Goal: Information Seeking & Learning: Check status

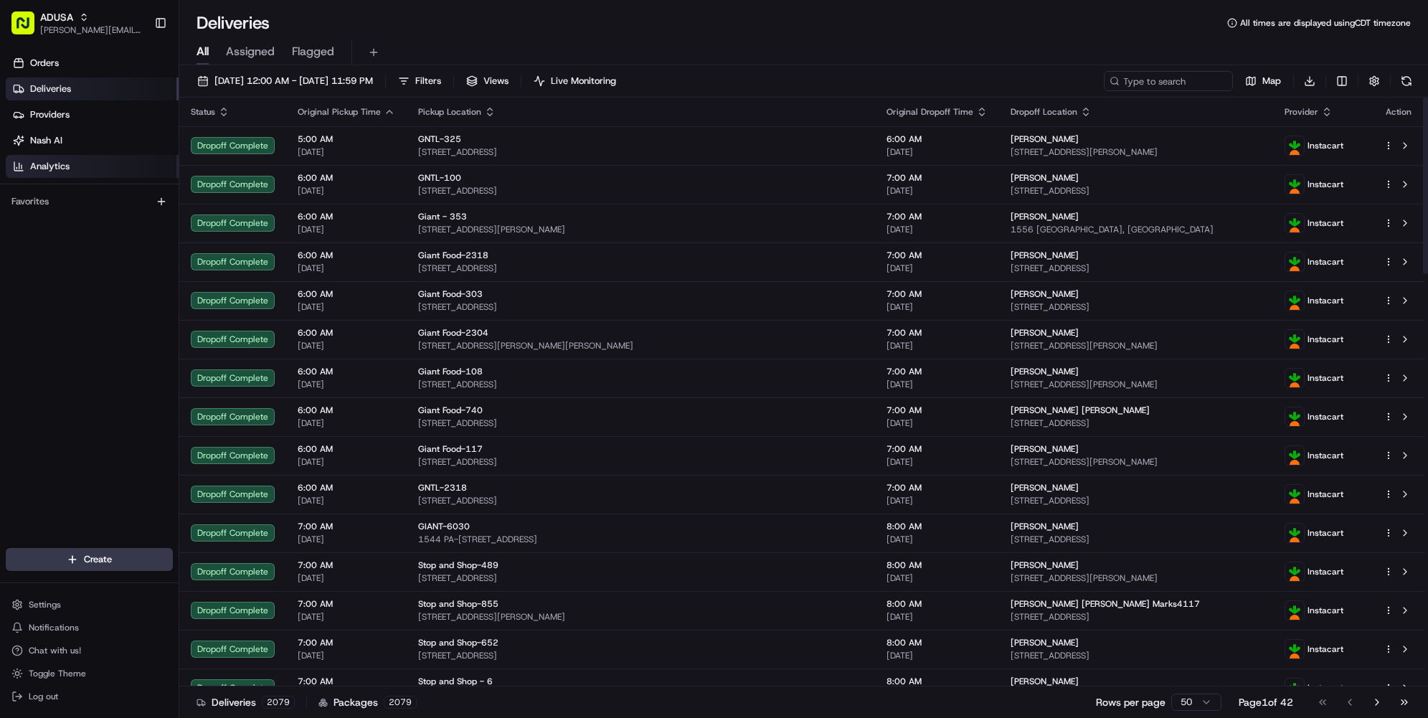
click at [90, 155] on link "Analytics" at bounding box center [92, 166] width 173 height 23
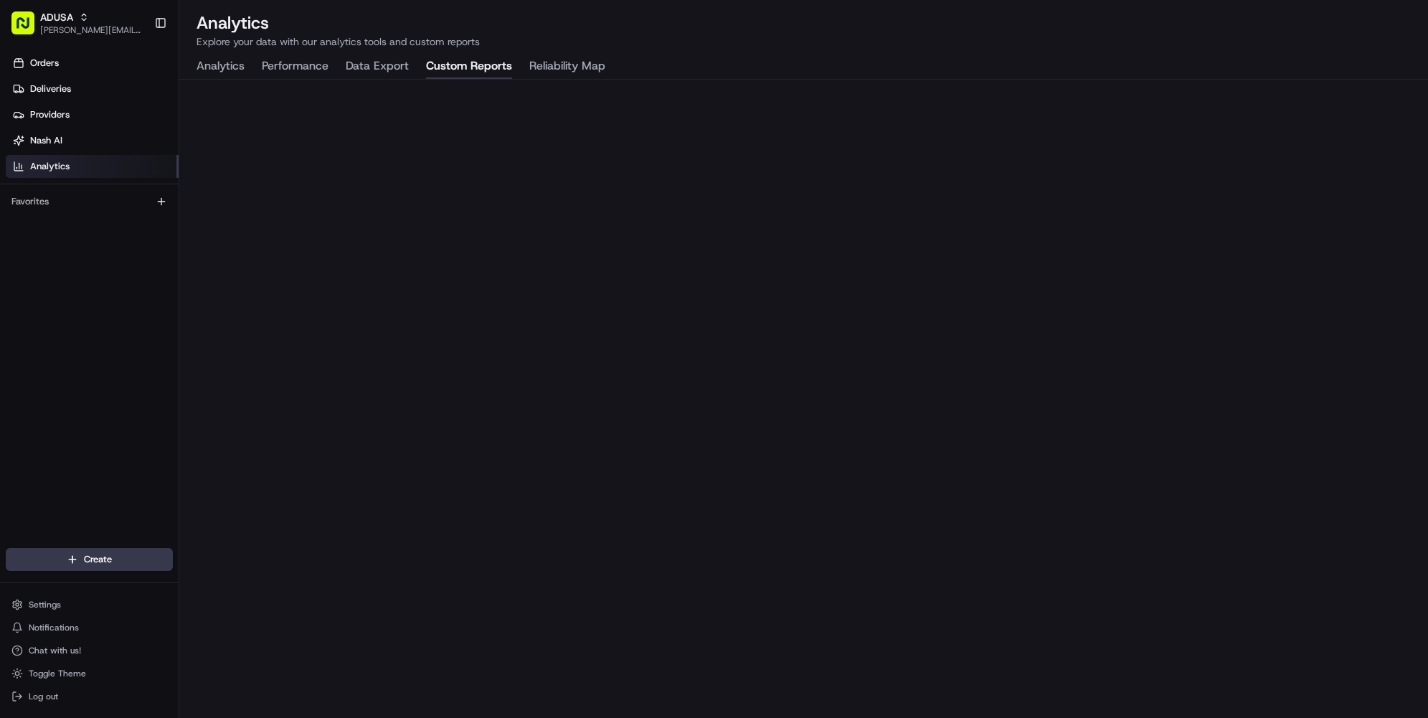
click at [473, 70] on button "Custom Reports" at bounding box center [469, 66] width 86 height 24
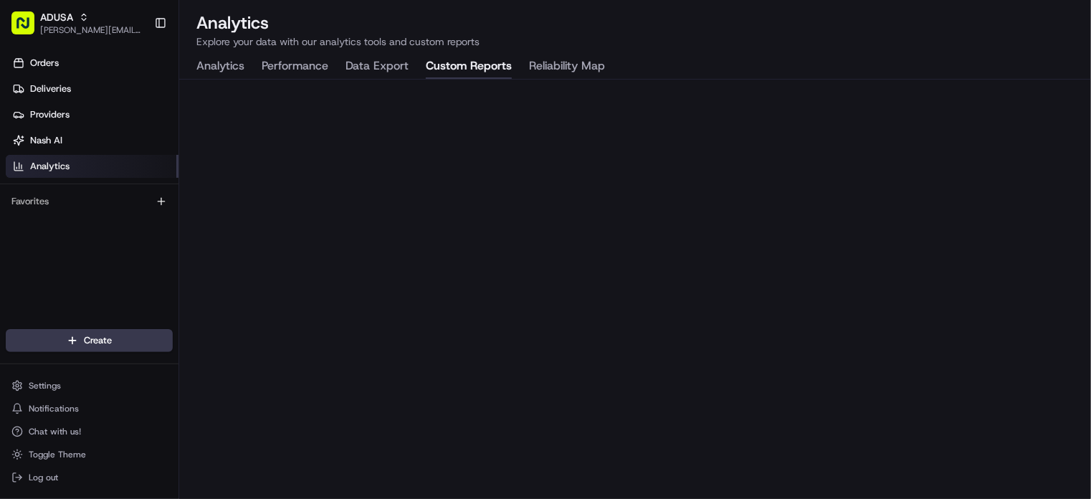
click at [76, 270] on div "Orders Deliveries Providers Nash AI Analytics Favorites" at bounding box center [89, 192] width 179 height 292
click at [24, 223] on div "Orders Deliveries Providers Nash AI Analytics Favorites" at bounding box center [89, 192] width 179 height 292
click at [241, 70] on button "Analytics" at bounding box center [220, 66] width 48 height 24
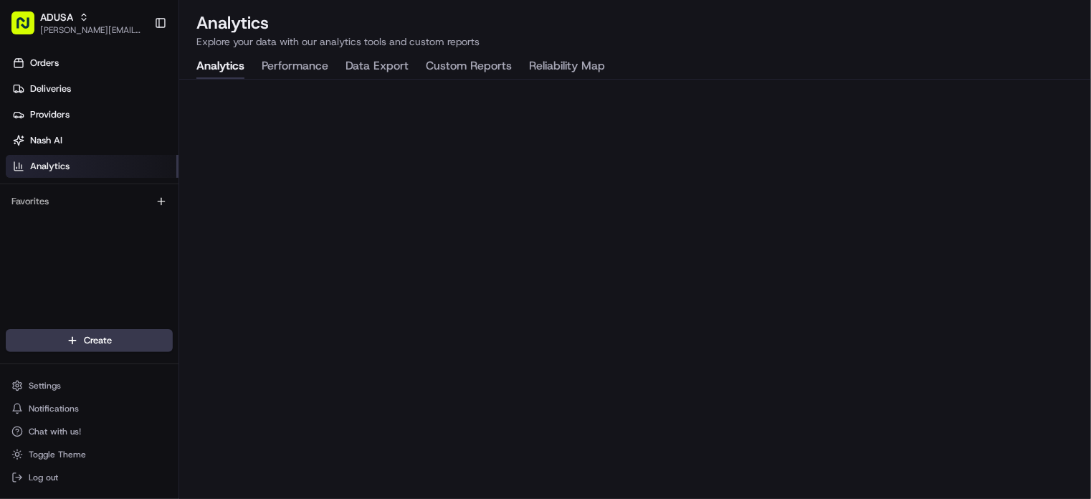
click at [241, 70] on button "Analytics" at bounding box center [220, 66] width 48 height 24
